Goal: Transaction & Acquisition: Purchase product/service

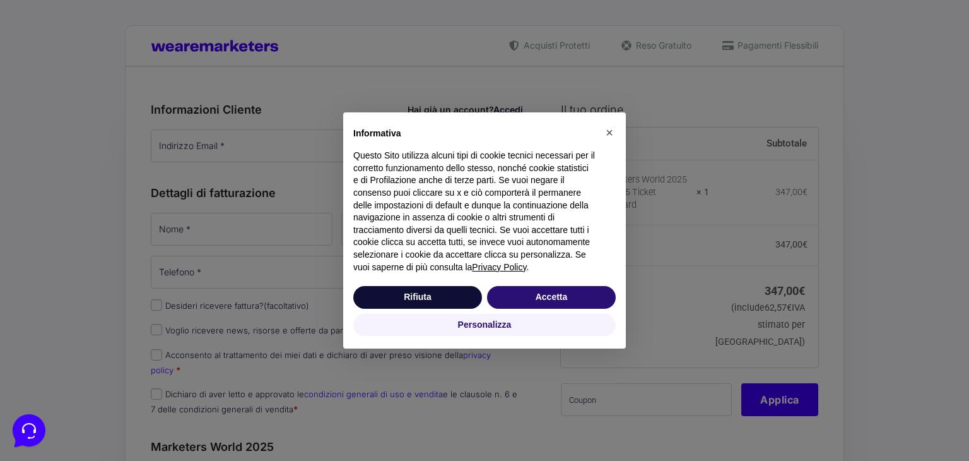
click at [570, 285] on div "Rifiuta [PERSON_NAME]" at bounding box center [484, 297] width 262 height 28
click at [578, 290] on button "Accetta" at bounding box center [551, 297] width 129 height 23
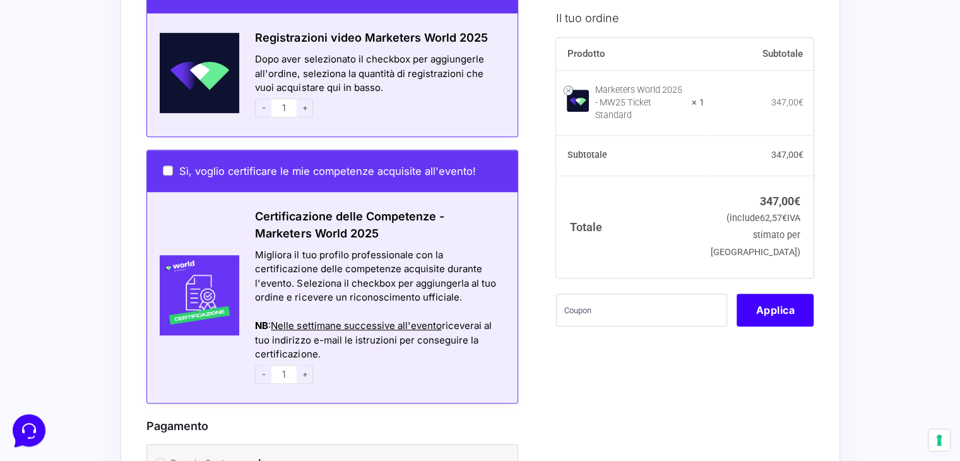
scroll to position [762, 0]
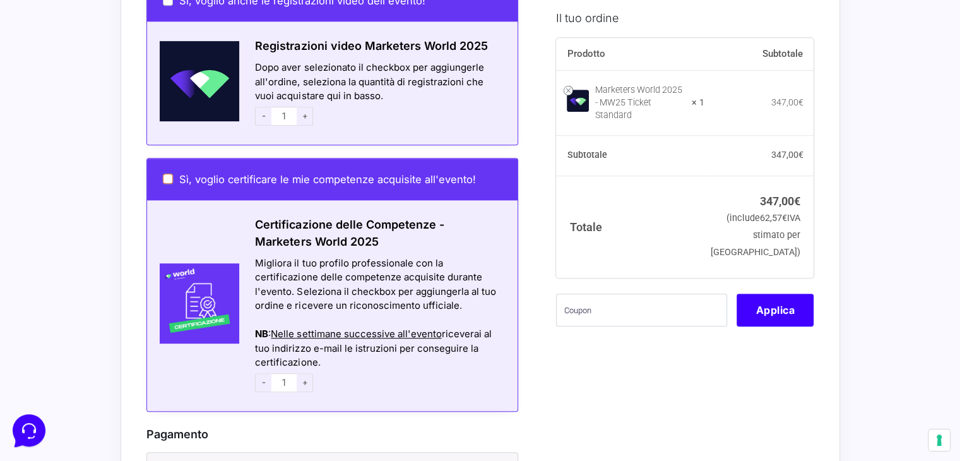
click at [164, 174] on input "Sì, voglio certificare le mie competenze acquisite all'evento!" at bounding box center [168, 179] width 10 height 10
checkbox input "true"
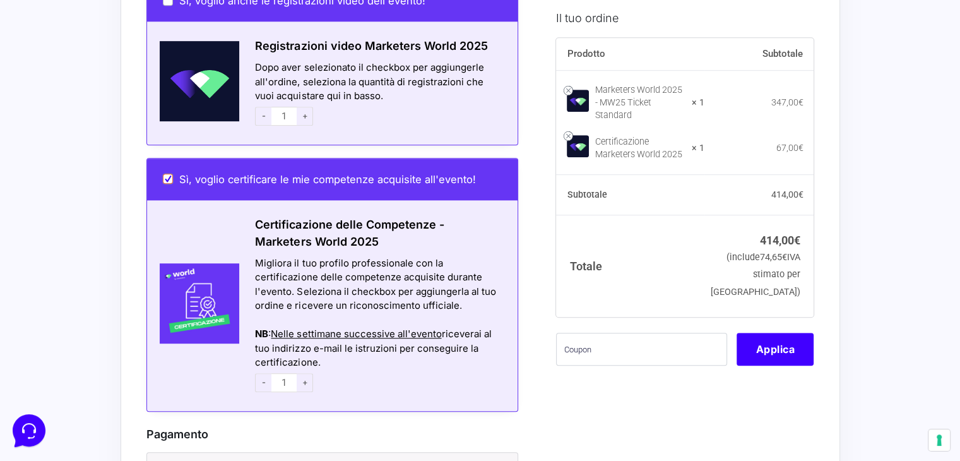
click at [164, 174] on input "Sì, voglio certificare le mie competenze acquisite all'evento!" at bounding box center [168, 179] width 10 height 10
checkbox input "false"
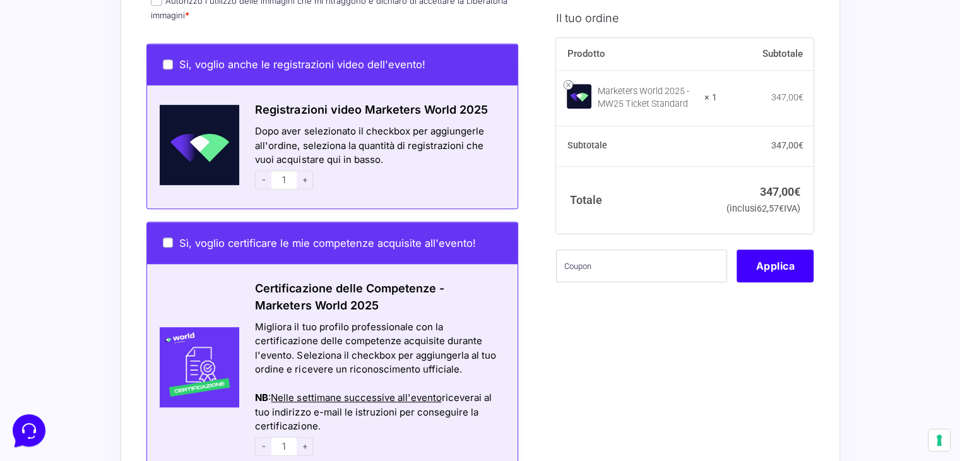
scroll to position [670, 0]
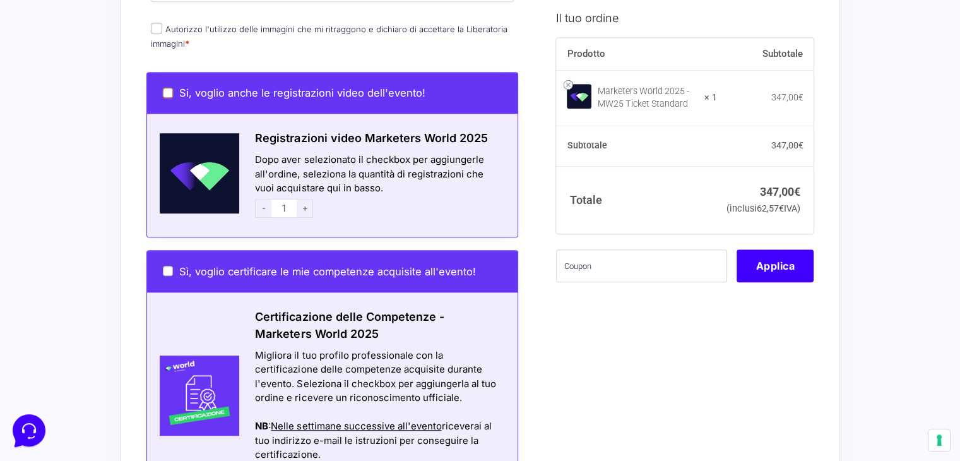
click at [171, 88] on input "Si, voglio anche le registrazioni video dell'evento!" at bounding box center [168, 93] width 10 height 10
checkbox input "true"
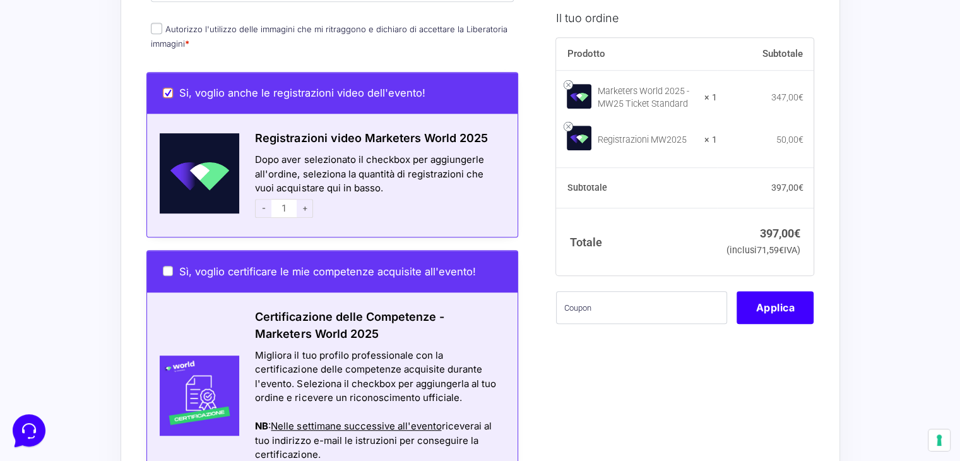
click at [171, 88] on input "Si, voglio anche le registrazioni video dell'evento!" at bounding box center [168, 93] width 10 height 10
checkbox input "false"
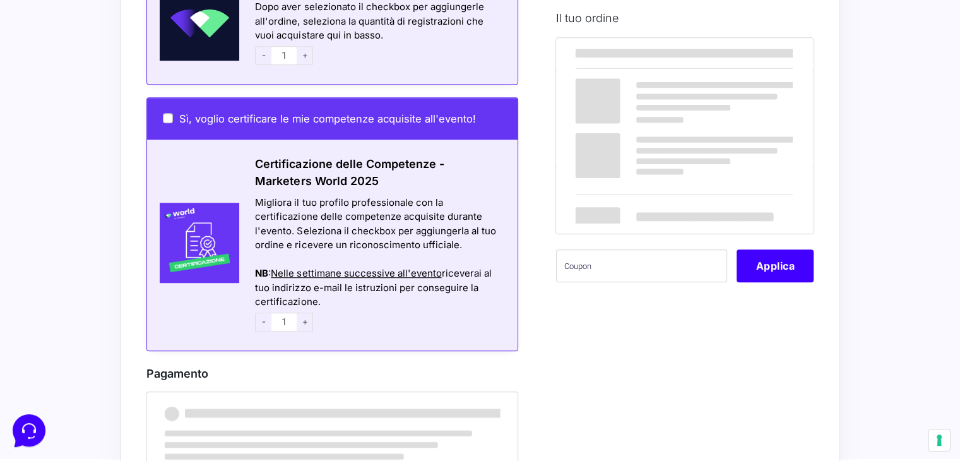
scroll to position [1204, 0]
